Goal: Check status

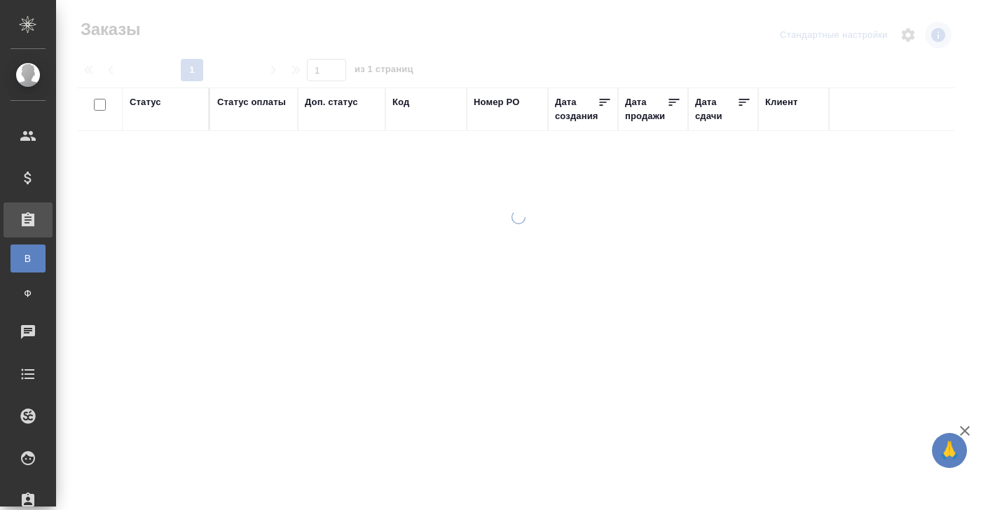
click at [400, 103] on div "Код" at bounding box center [401, 102] width 17 height 14
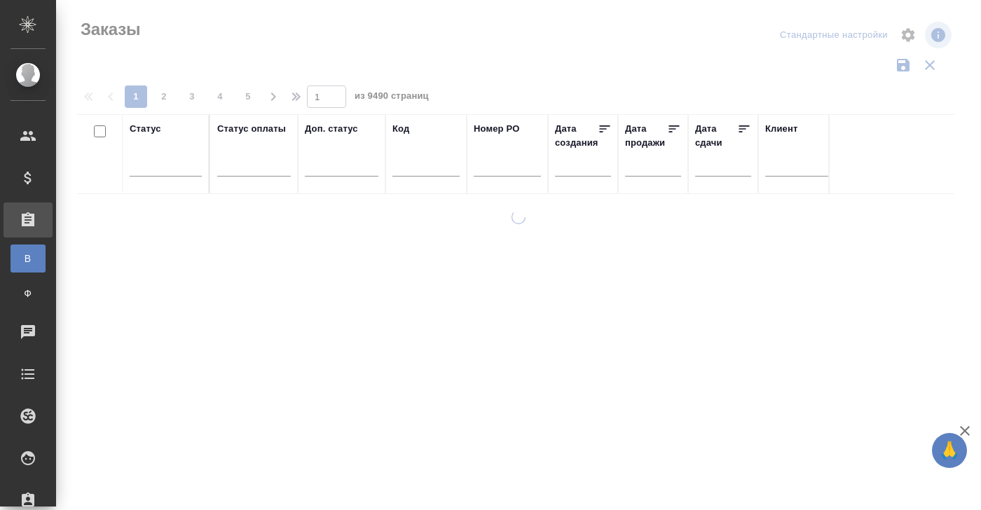
click at [405, 169] on input "text" at bounding box center [426, 168] width 67 height 18
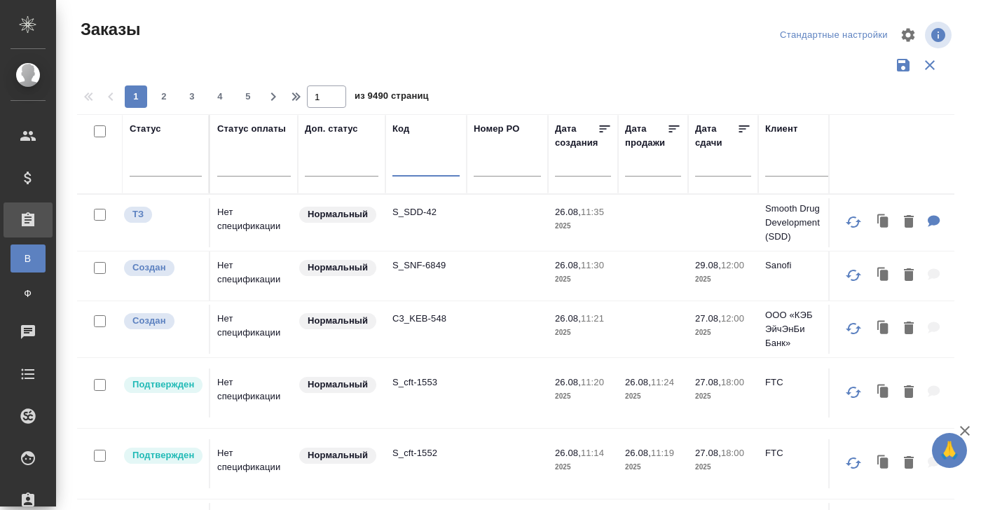
paste input "S_TIC-S-1"
type input "S_TIC-S-1"
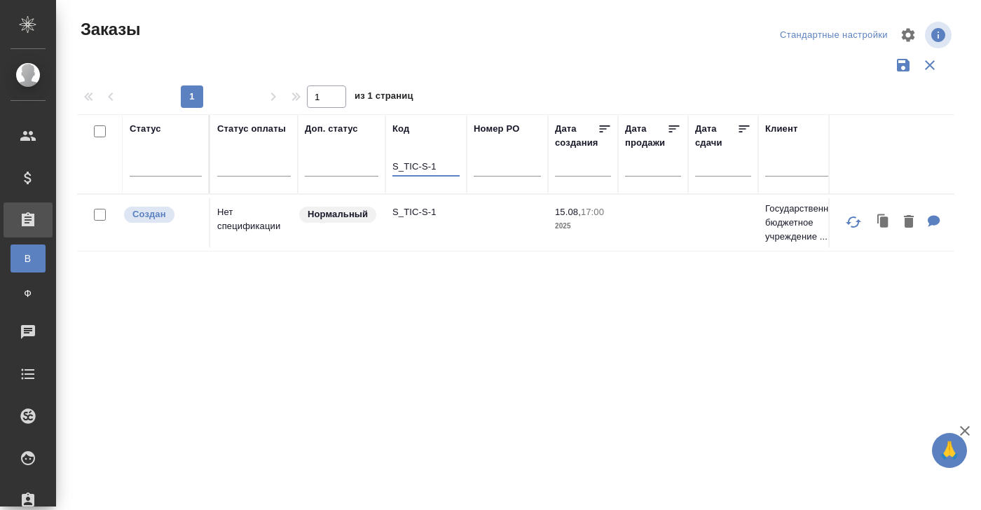
click at [238, 222] on td "Нет спецификации" at bounding box center [254, 222] width 88 height 49
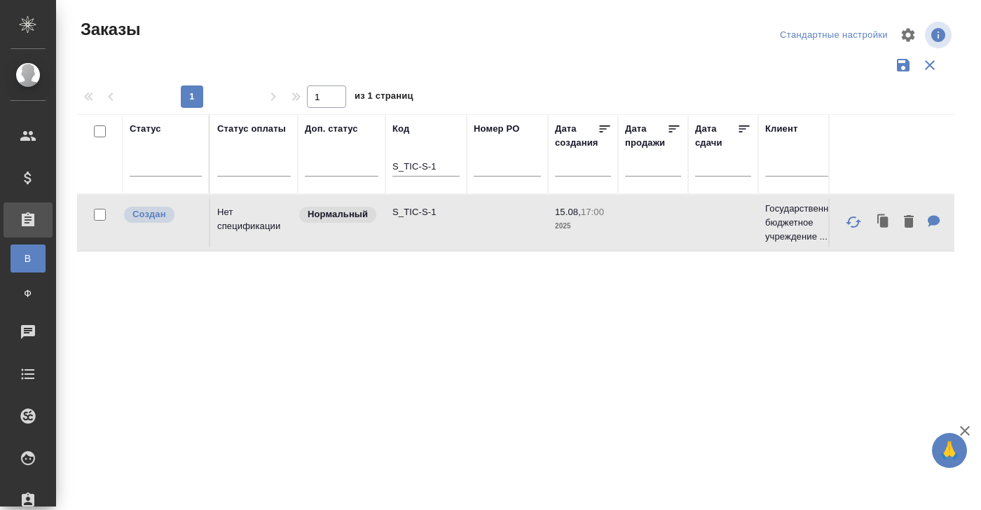
click at [238, 222] on td "Нет спецификации" at bounding box center [254, 222] width 88 height 49
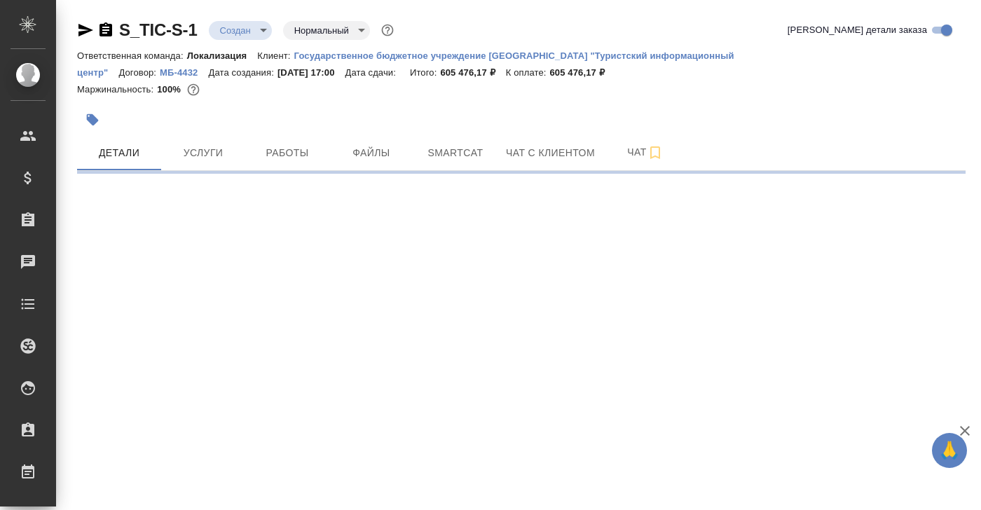
select select "RU"
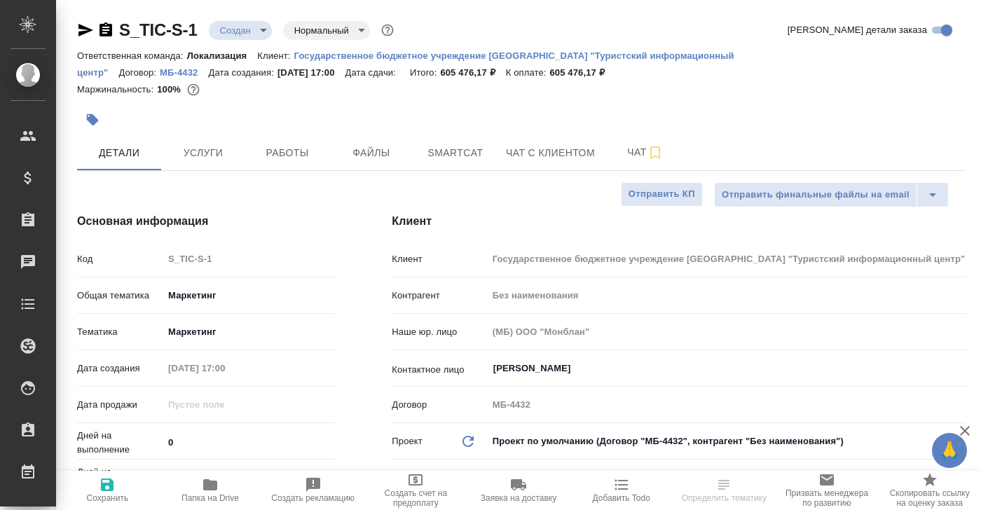
type textarea "x"
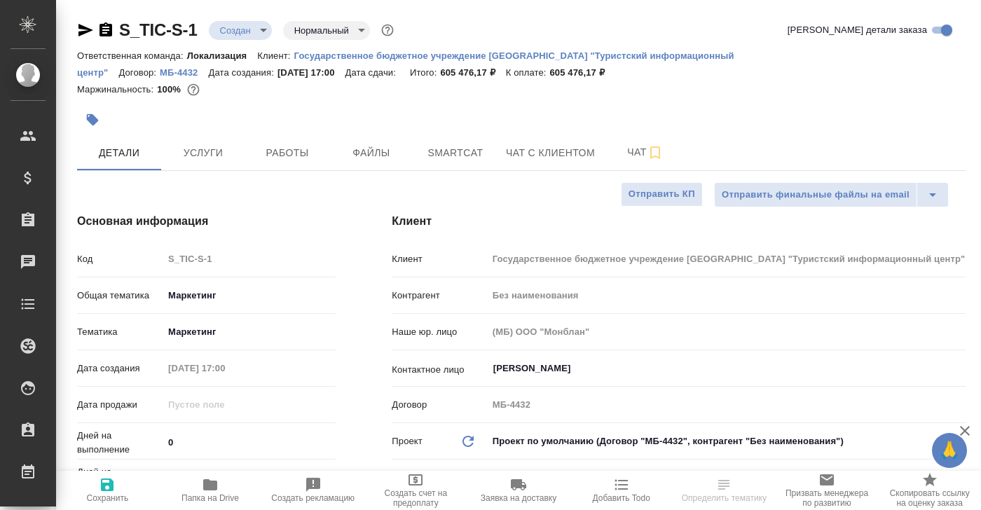
type textarea "x"
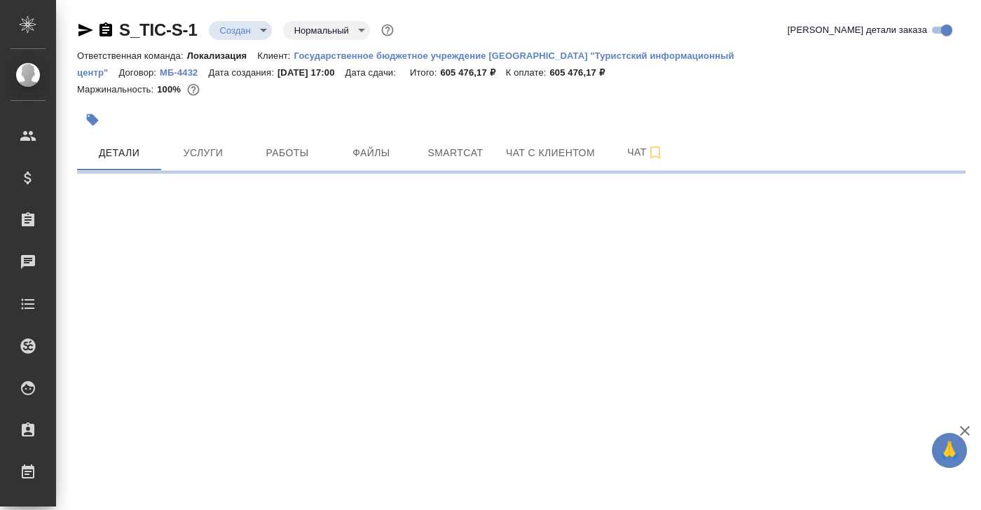
select select "RU"
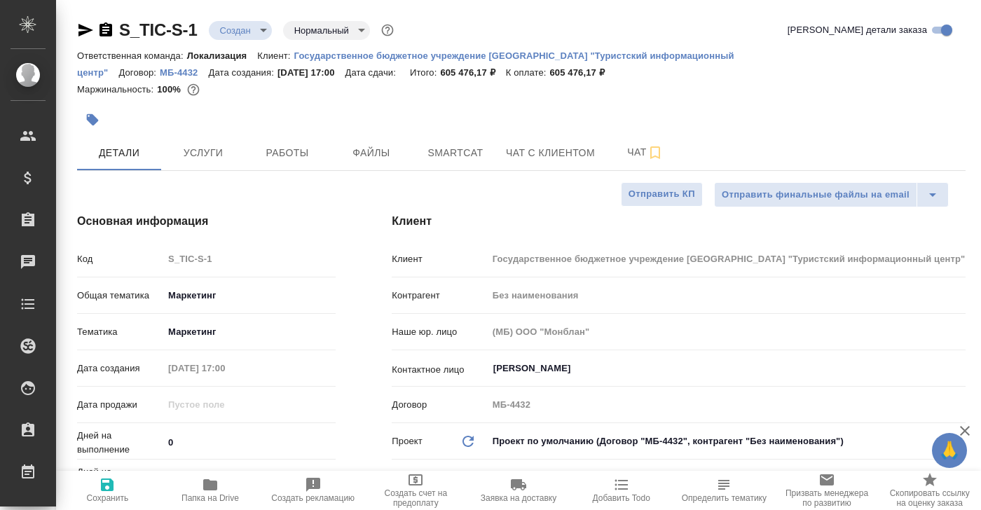
type textarea "x"
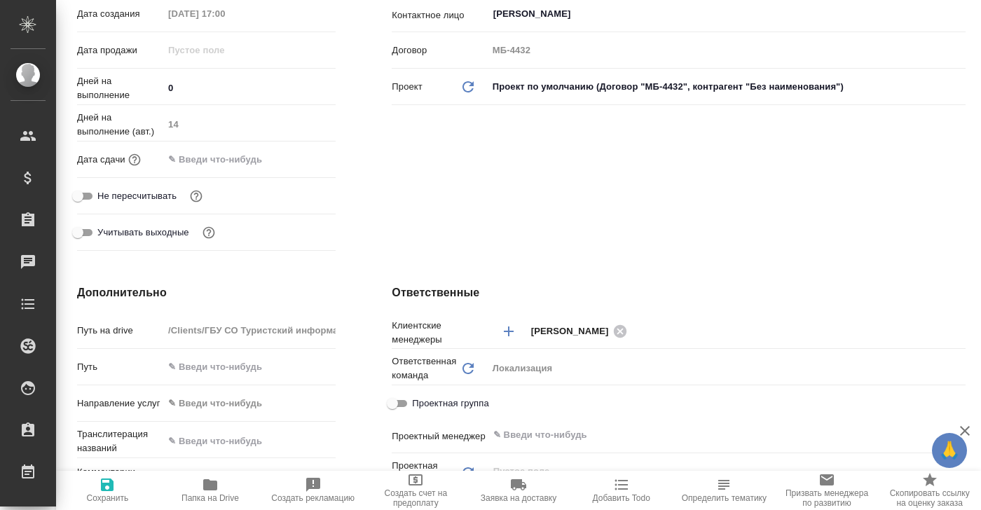
scroll to position [359, 0]
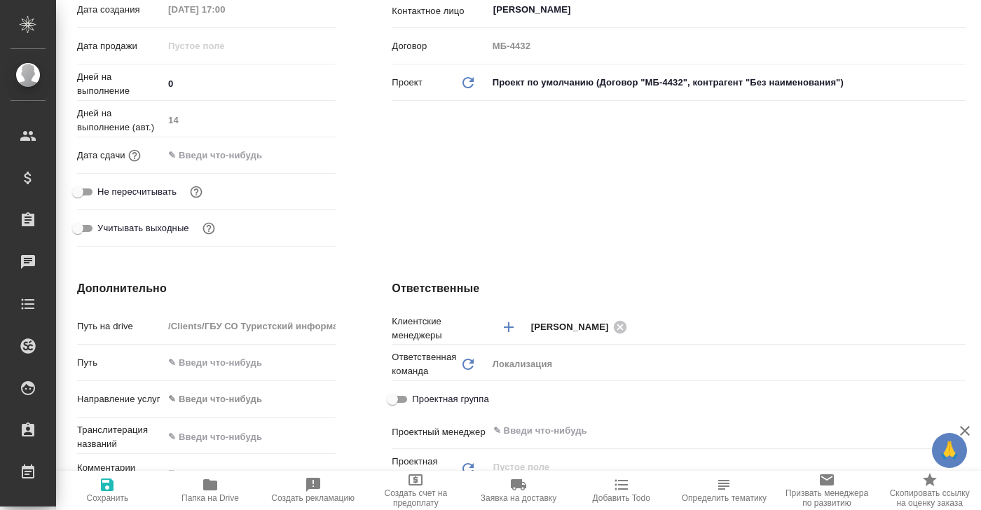
type textarea "x"
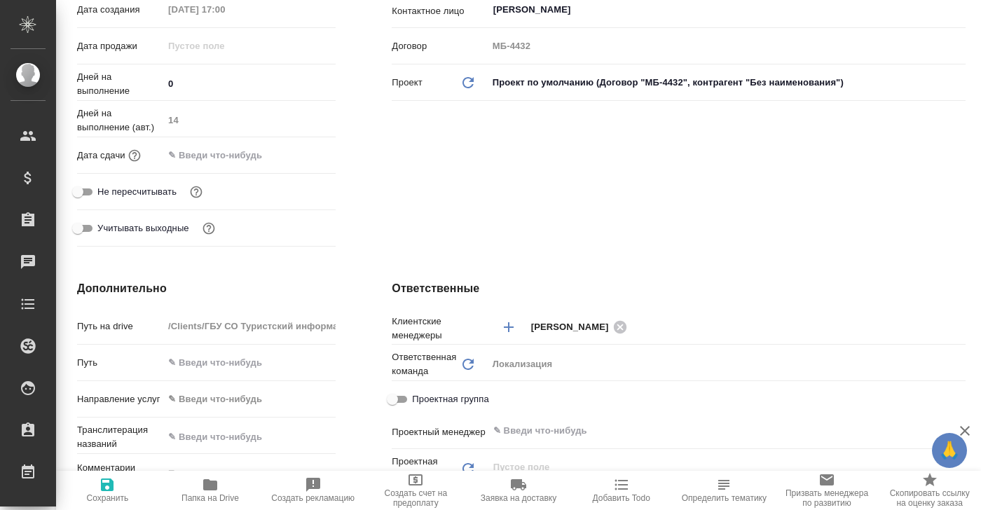
type textarea "x"
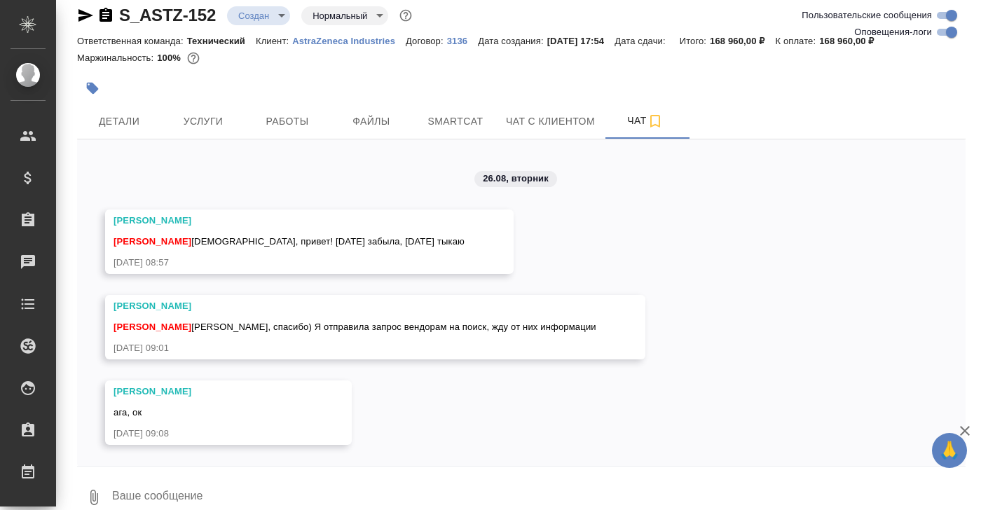
scroll to position [34, 0]
